Goal: Information Seeking & Learning: Learn about a topic

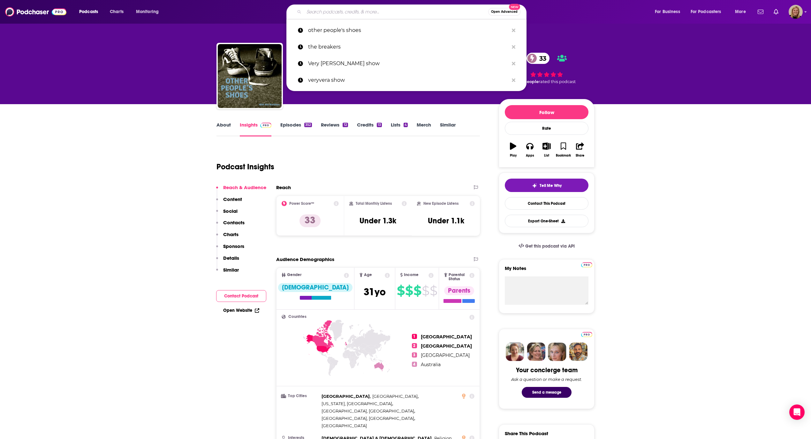
click at [332, 7] on input "Search podcasts, credits, & more..." at bounding box center [396, 12] width 184 height 10
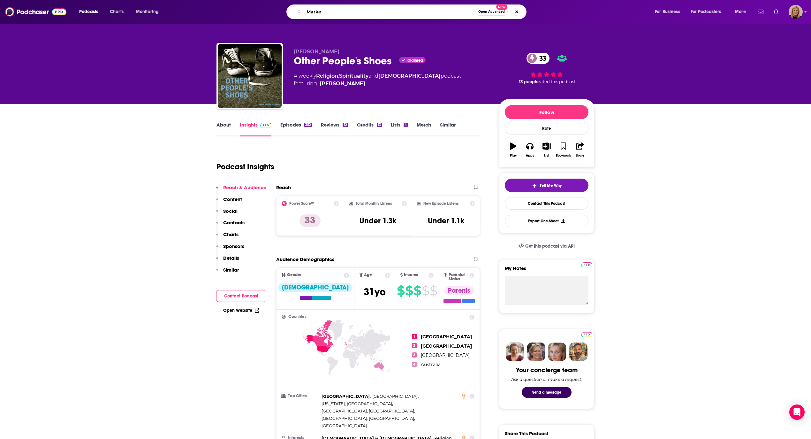
type input "Marked"
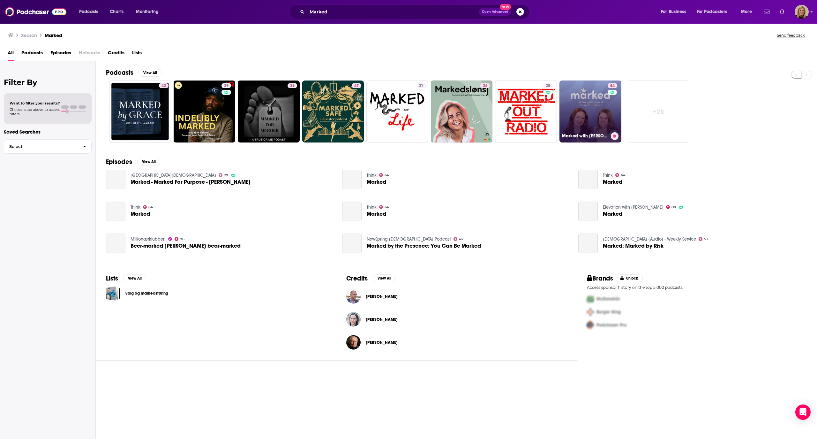
click at [588, 110] on link "54 Marked with [PERSON_NAME] and [PERSON_NAME]" at bounding box center [591, 111] width 62 height 62
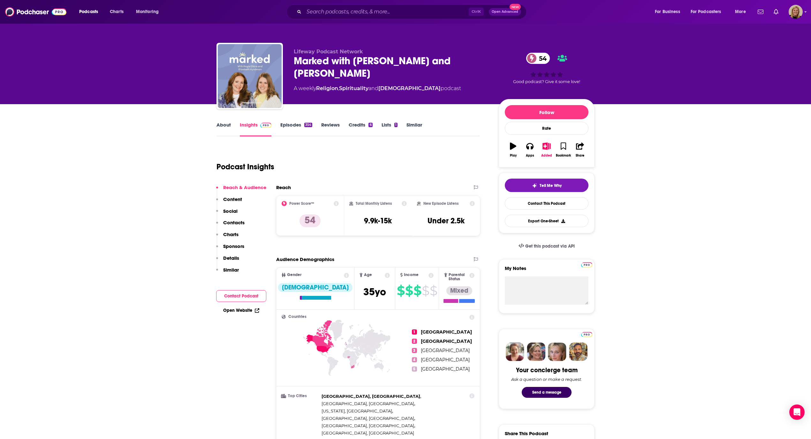
drag, startPoint x: 334, startPoint y: 62, endPoint x: 346, endPoint y: 73, distance: 16.3
click at [346, 73] on div "Marked with [PERSON_NAME] and [PERSON_NAME] 54" at bounding box center [391, 67] width 195 height 25
copy h2 "with [PERSON_NAME] and [PERSON_NAME]"
